Goal: Transaction & Acquisition: Purchase product/service

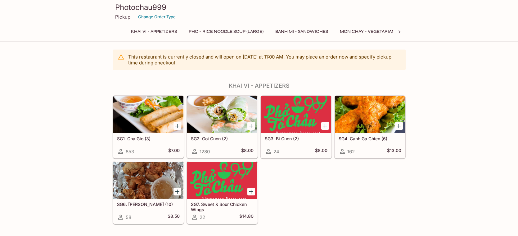
click at [367, 138] on h5 "SG4. Canh Ga Chien (6)" at bounding box center [369, 138] width 63 height 5
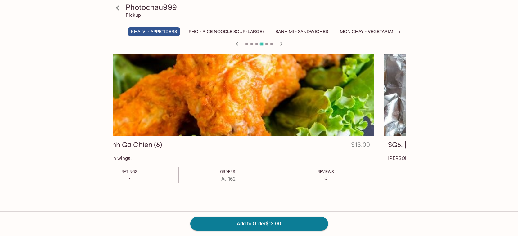
click at [162, 144] on h3 "SG4. Canh Ga Chien (6)" at bounding box center [124, 145] width 76 height 10
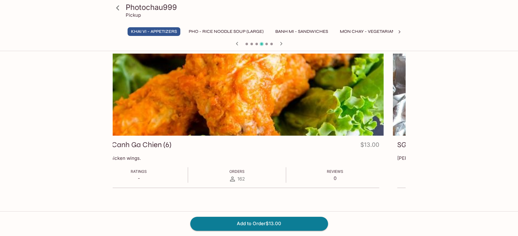
click at [164, 143] on h3 "SG4. Canh Ga Chien (6)" at bounding box center [133, 145] width 76 height 10
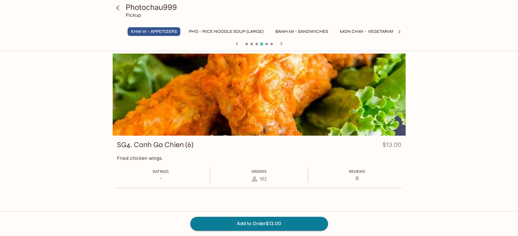
click at [159, 143] on h3 "SG4. Canh Ga Chien (6)" at bounding box center [155, 145] width 76 height 10
click at [156, 144] on h3 "SG4. Canh Ga Chien (6)" at bounding box center [155, 145] width 76 height 10
click at [135, 145] on h3 "SG4. Canh Ga Chien (6)" at bounding box center [155, 145] width 76 height 10
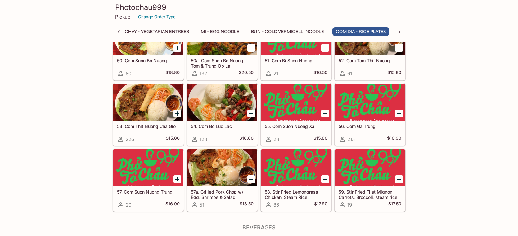
scroll to position [1241, 0]
